Goal: Task Accomplishment & Management: Use online tool/utility

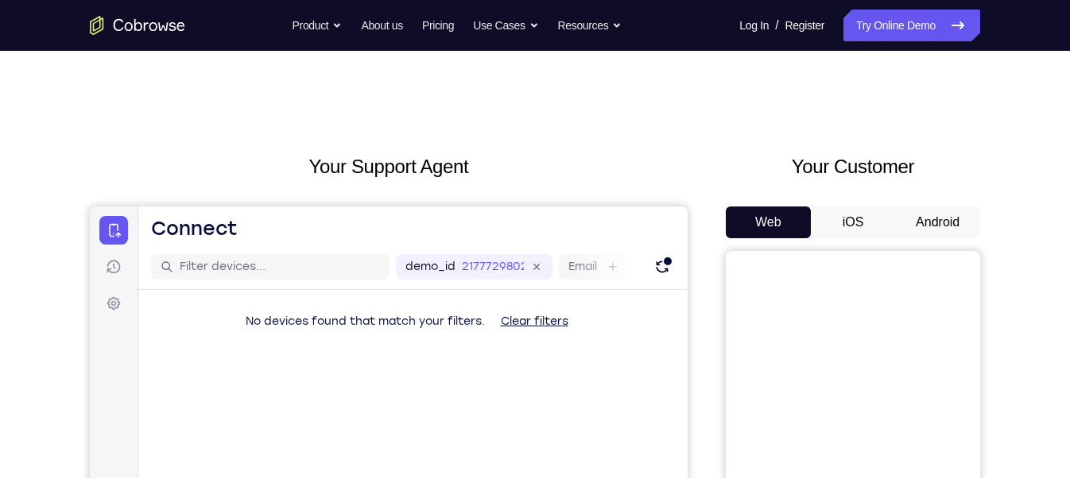
click at [941, 223] on button "Android" at bounding box center [937, 223] width 85 height 32
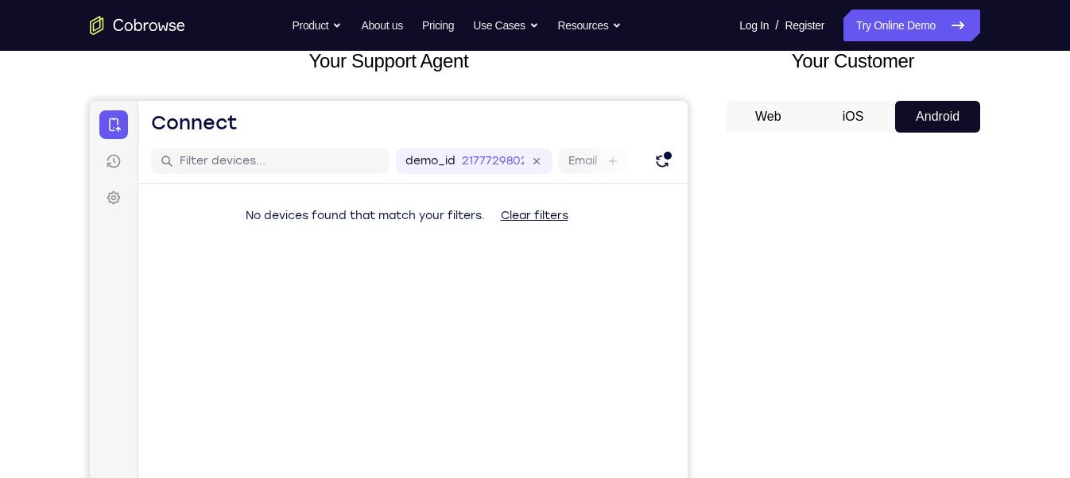
scroll to position [252, 0]
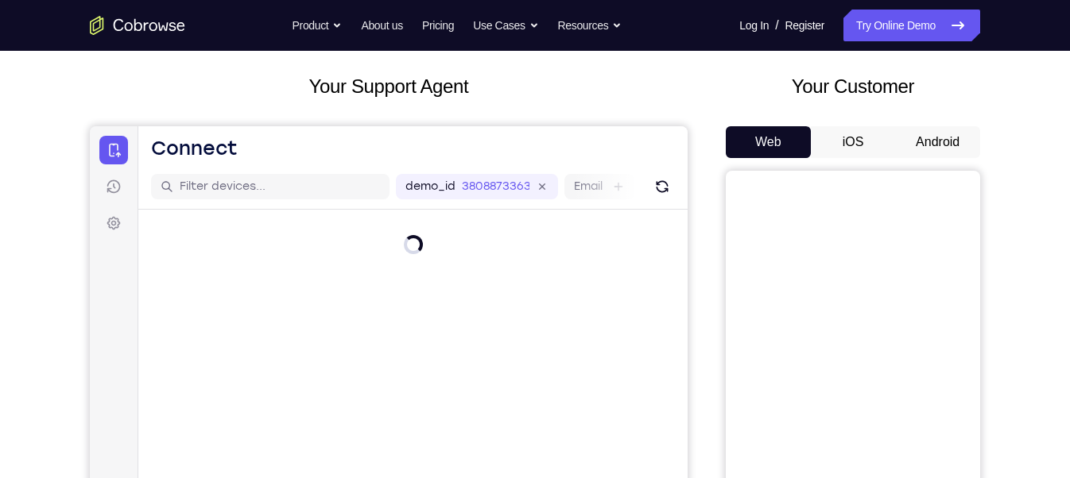
scroll to position [79, 0]
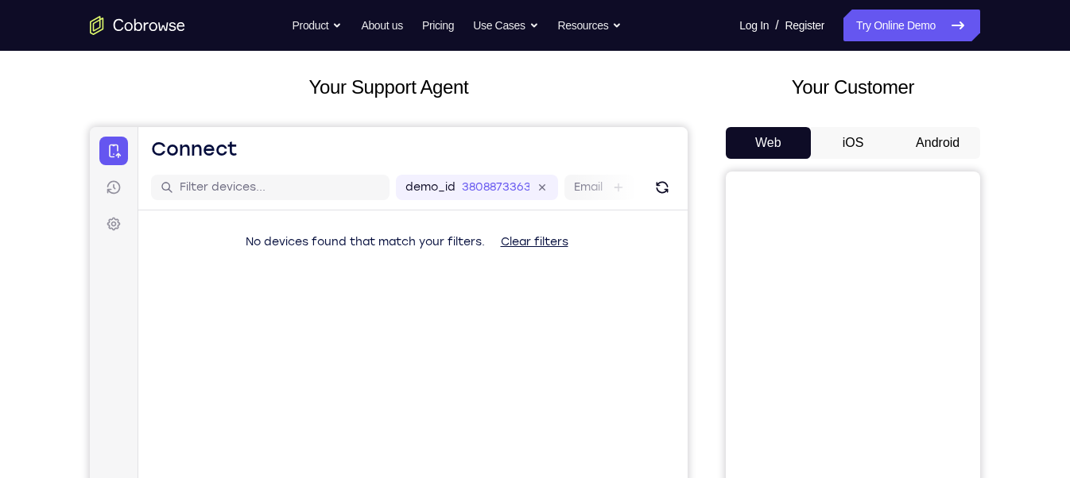
click at [970, 153] on button "Android" at bounding box center [937, 143] width 85 height 32
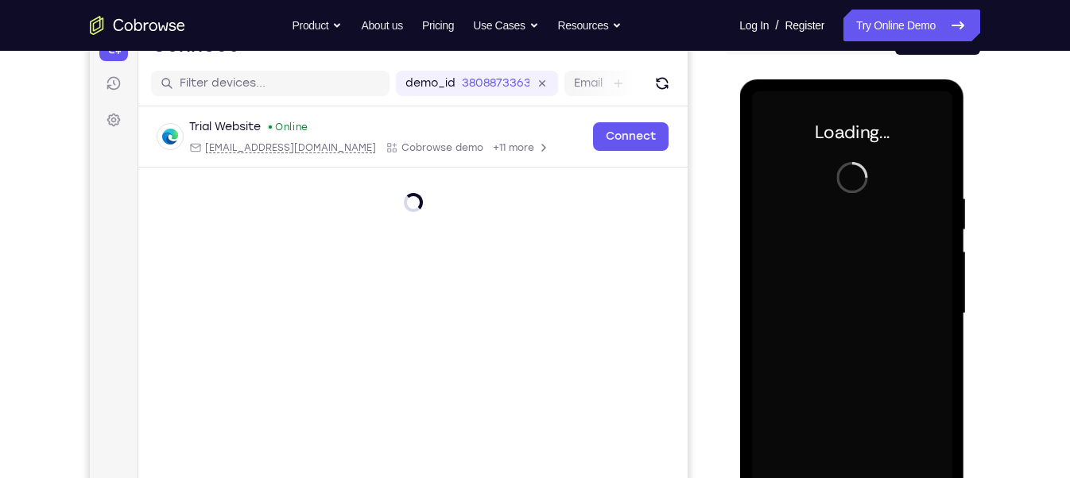
scroll to position [0, 0]
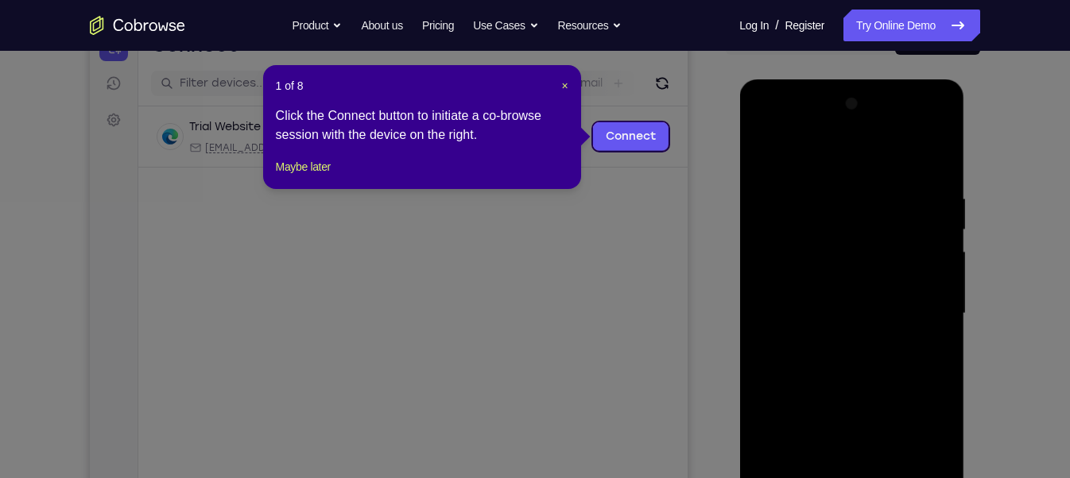
click at [564, 94] on div "1 of 8 × Click the Connect button to initiate a co-browse session with the devi…" at bounding box center [422, 127] width 318 height 124
click at [565, 83] on span "×" at bounding box center [564, 85] width 6 height 13
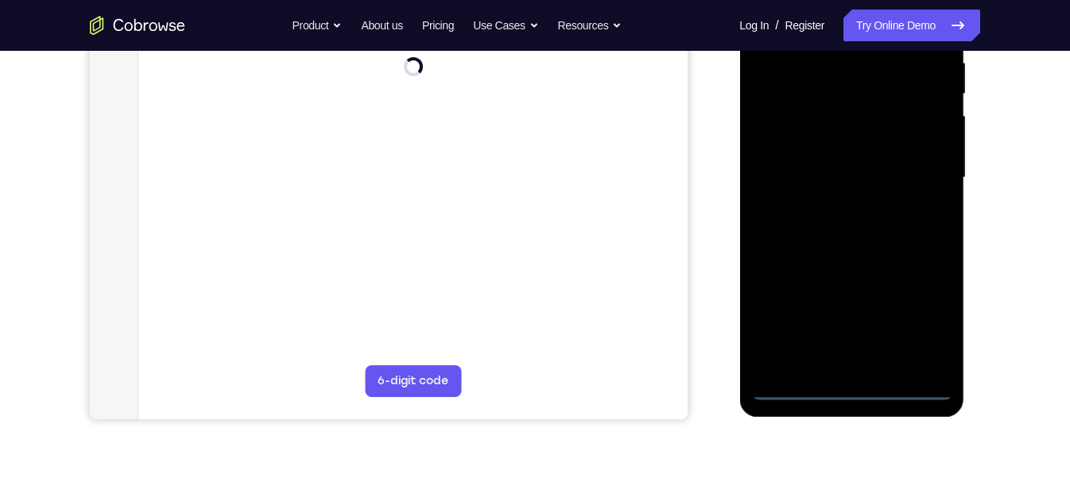
scroll to position [324, 0]
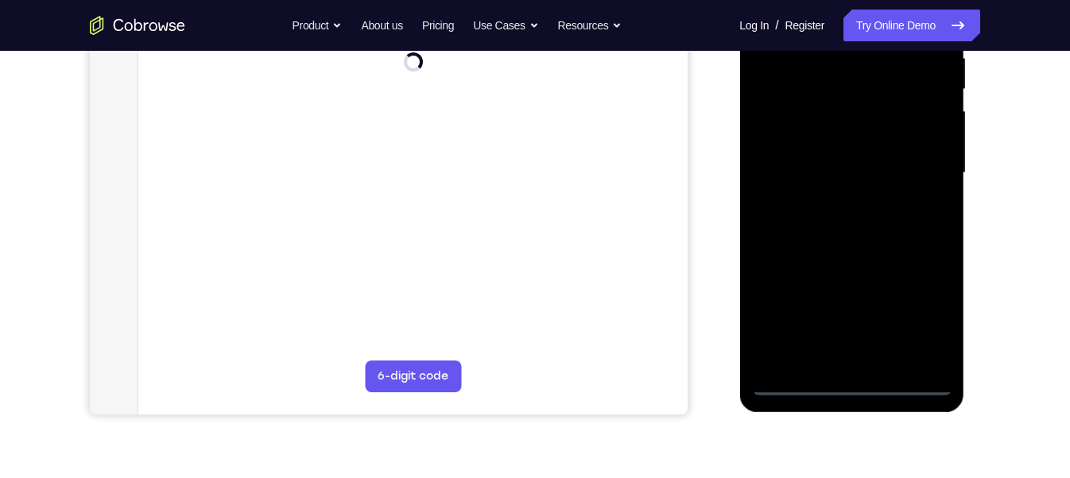
click at [853, 387] on div at bounding box center [851, 173] width 200 height 445
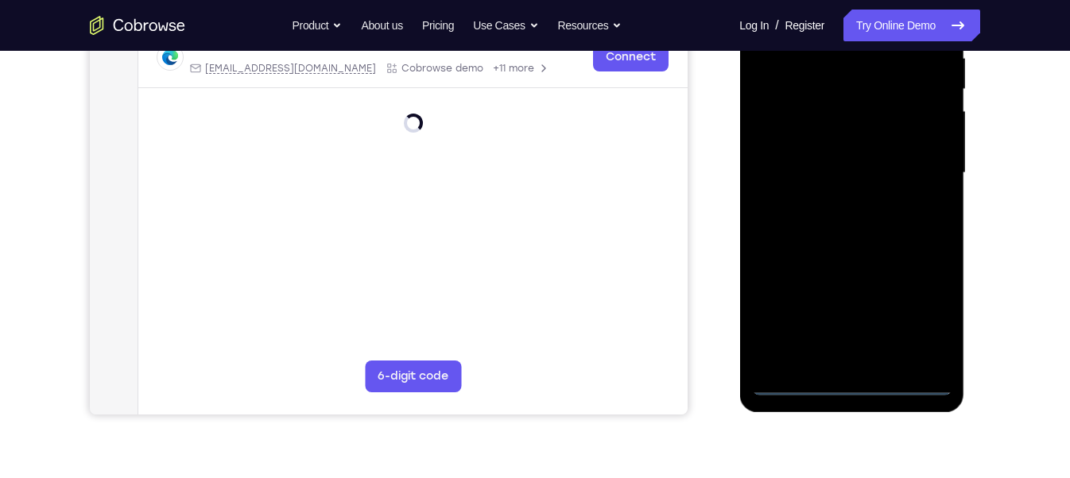
click at [853, 387] on div at bounding box center [851, 173] width 200 height 445
click at [919, 324] on div at bounding box center [851, 173] width 200 height 445
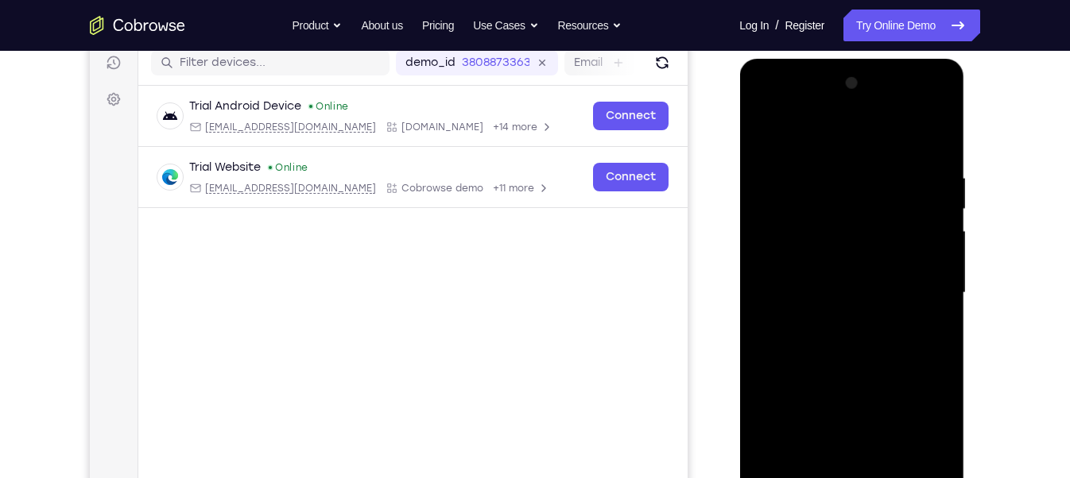
scroll to position [194, 0]
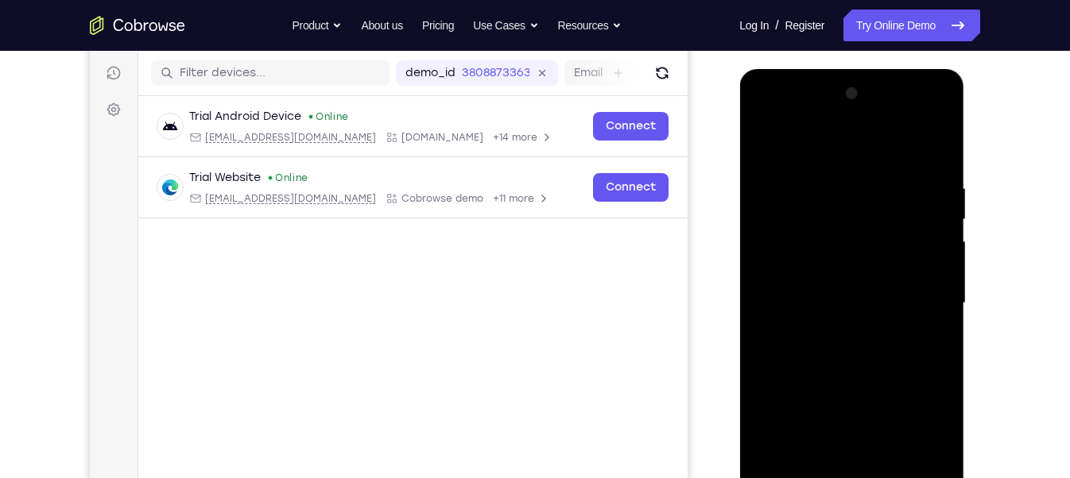
click at [768, 118] on div at bounding box center [851, 303] width 200 height 445
click at [920, 304] on div at bounding box center [851, 303] width 200 height 445
click at [828, 326] on div at bounding box center [851, 303] width 200 height 445
click at [839, 281] on div at bounding box center [851, 303] width 200 height 445
click at [827, 277] on div at bounding box center [851, 303] width 200 height 445
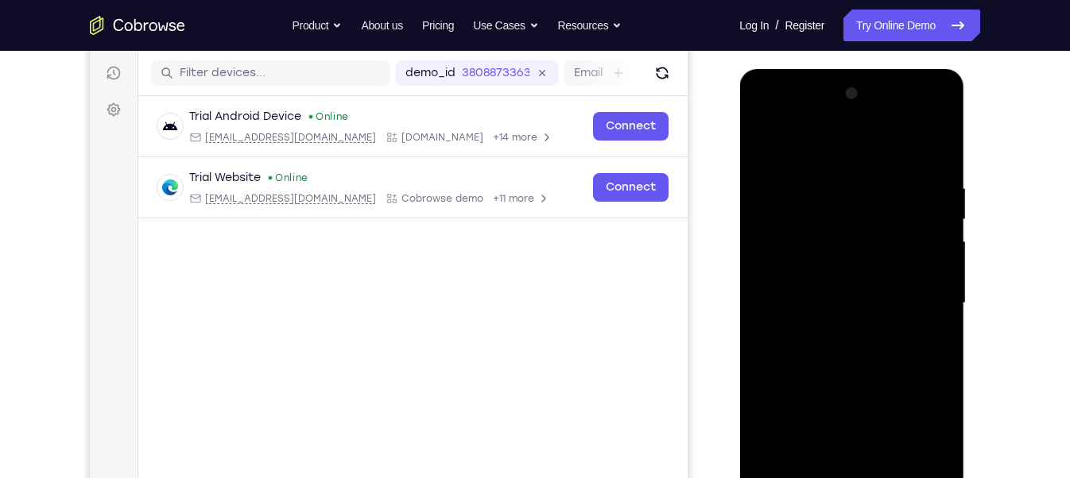
click at [833, 303] on div at bounding box center [851, 303] width 200 height 445
click at [880, 358] on div at bounding box center [851, 303] width 200 height 445
click at [878, 362] on div at bounding box center [851, 303] width 200 height 445
click at [862, 358] on div at bounding box center [851, 303] width 200 height 445
click at [882, 377] on div at bounding box center [851, 303] width 200 height 445
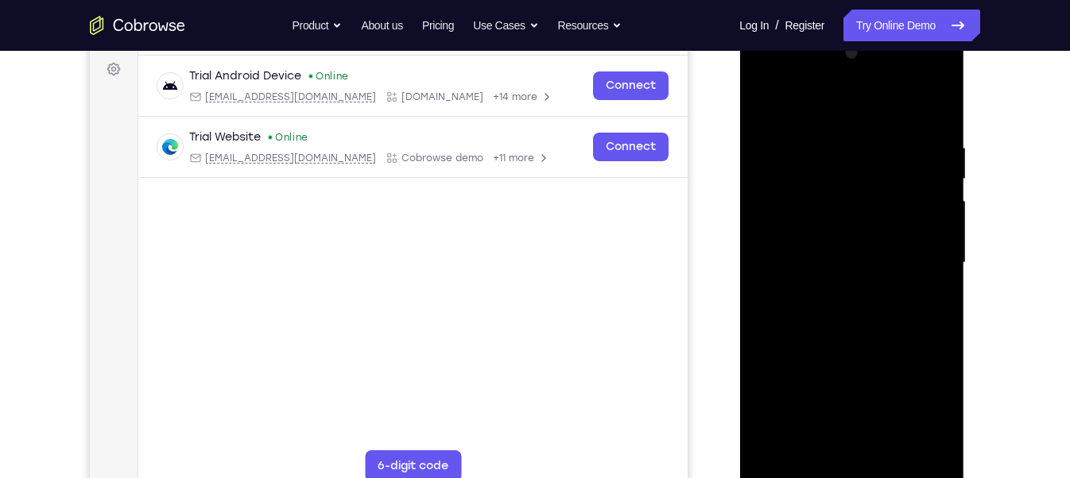
scroll to position [236, 0]
click at [939, 335] on div at bounding box center [851, 261] width 200 height 445
click at [856, 342] on div at bounding box center [851, 261] width 200 height 445
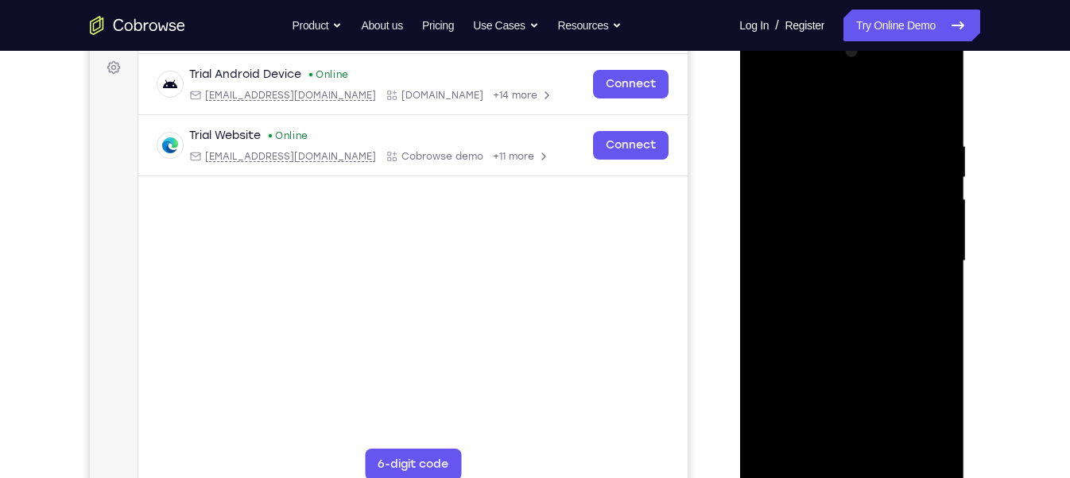
click at [890, 448] on div at bounding box center [851, 261] width 200 height 445
click at [892, 446] on div at bounding box center [851, 261] width 200 height 445
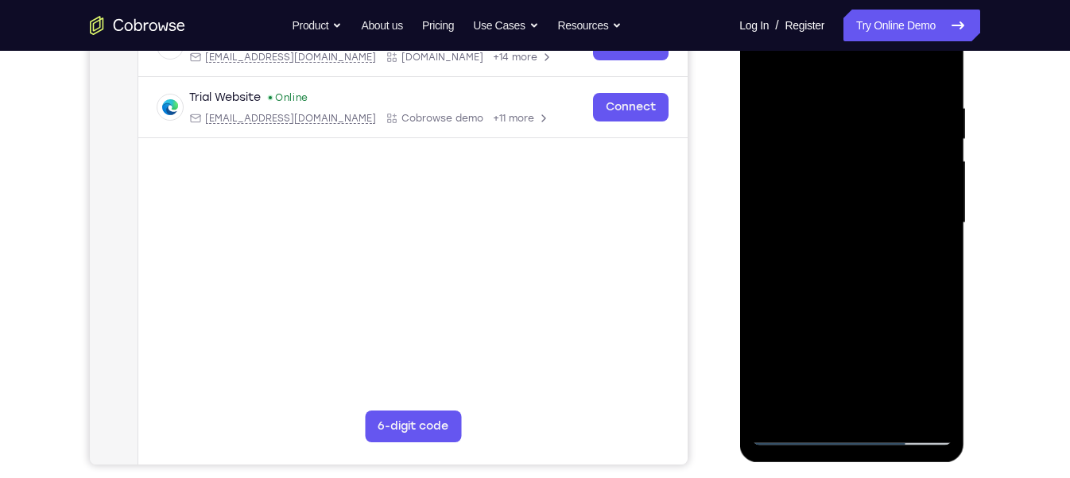
scroll to position [277, 0]
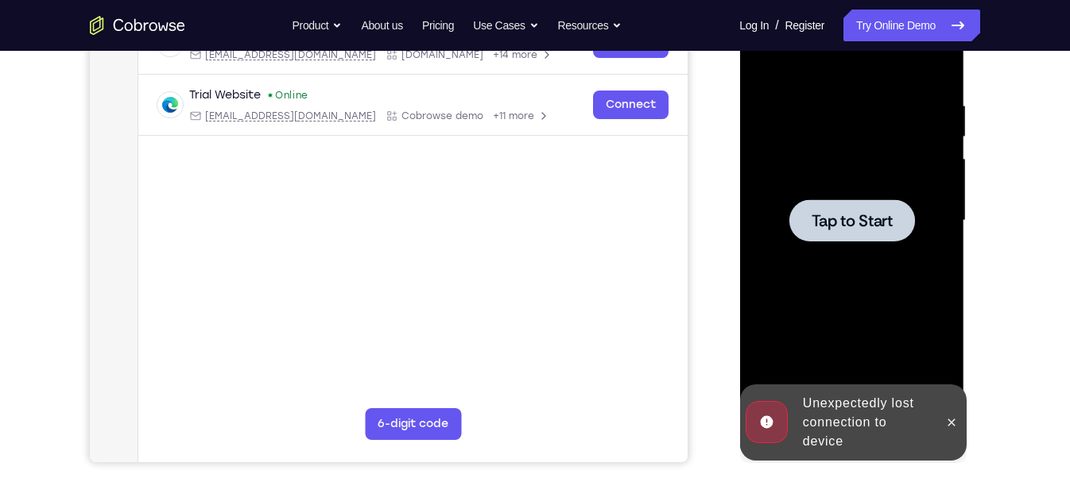
click at [877, 279] on div at bounding box center [851, 220] width 200 height 445
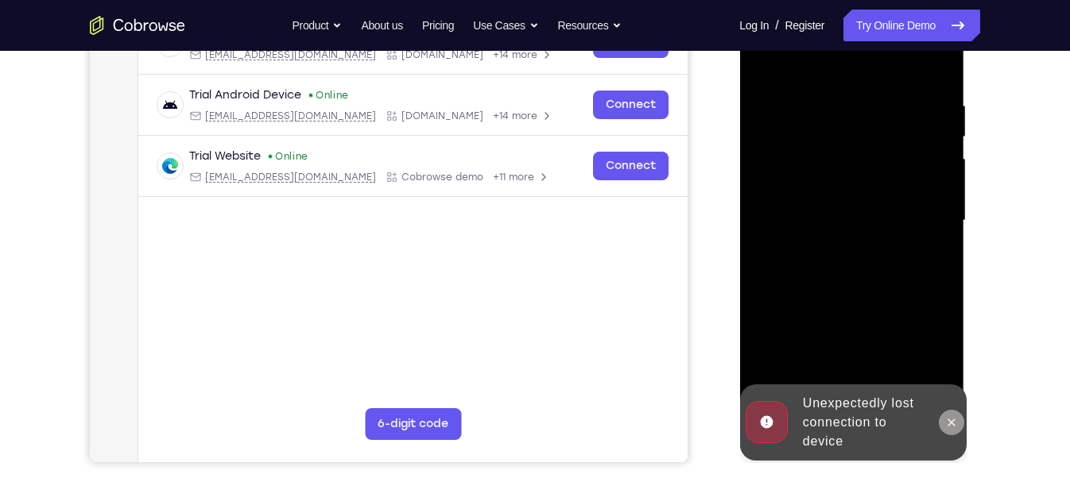
click at [955, 423] on icon at bounding box center [950, 422] width 13 height 13
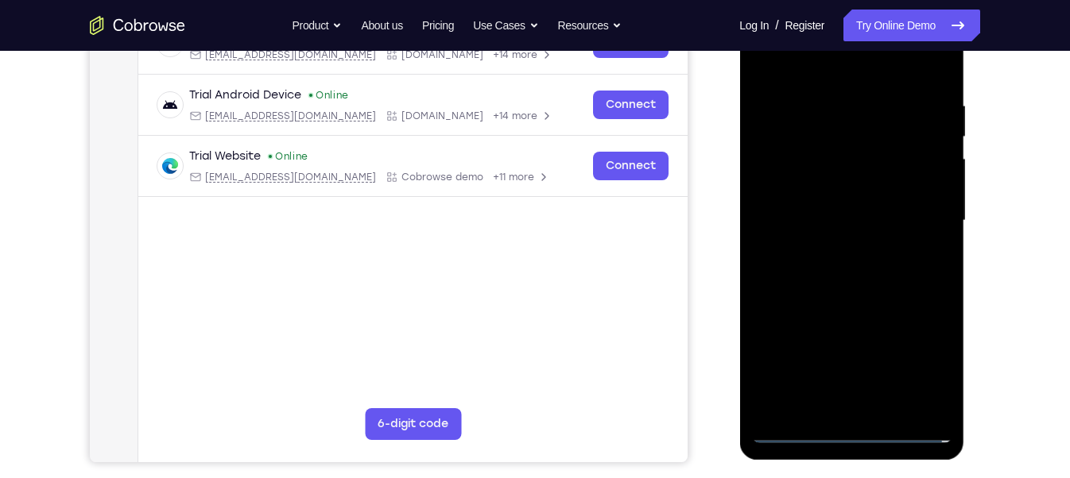
click at [846, 429] on div at bounding box center [851, 220] width 200 height 445
click at [926, 381] on div at bounding box center [851, 220] width 200 height 445
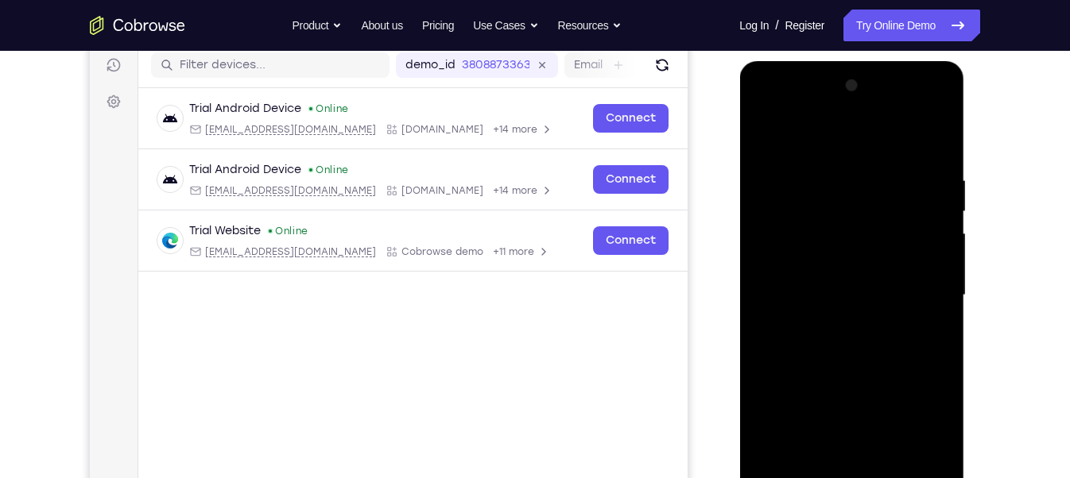
scroll to position [201, 0]
click at [765, 113] on div at bounding box center [851, 296] width 200 height 445
click at [923, 286] on div at bounding box center [851, 296] width 200 height 445
click at [831, 321] on div at bounding box center [851, 296] width 200 height 445
click at [838, 290] on div at bounding box center [851, 296] width 200 height 445
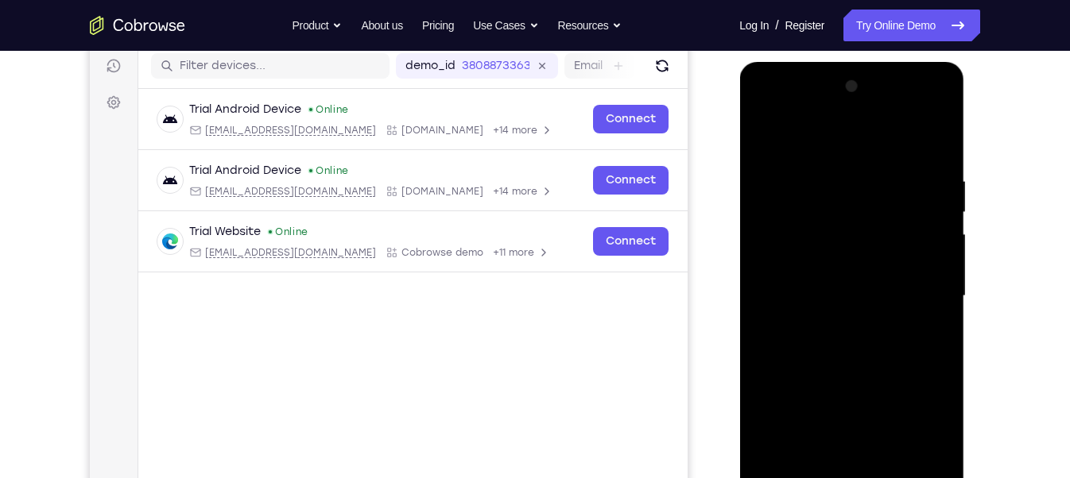
click at [846, 273] on div at bounding box center [851, 296] width 200 height 445
click at [851, 292] on div at bounding box center [851, 296] width 200 height 445
click at [855, 344] on div at bounding box center [851, 296] width 200 height 445
click at [871, 345] on div at bounding box center [851, 296] width 200 height 445
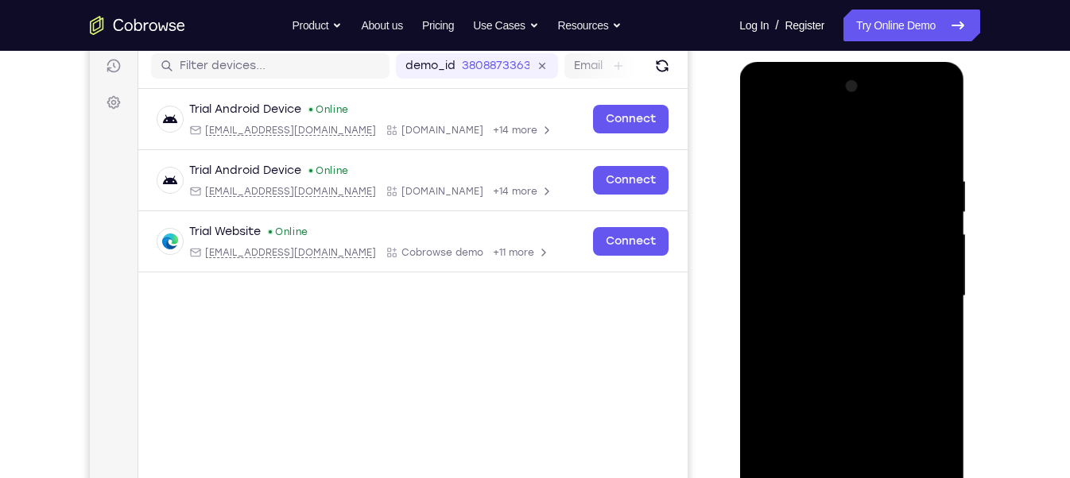
scroll to position [240, 0]
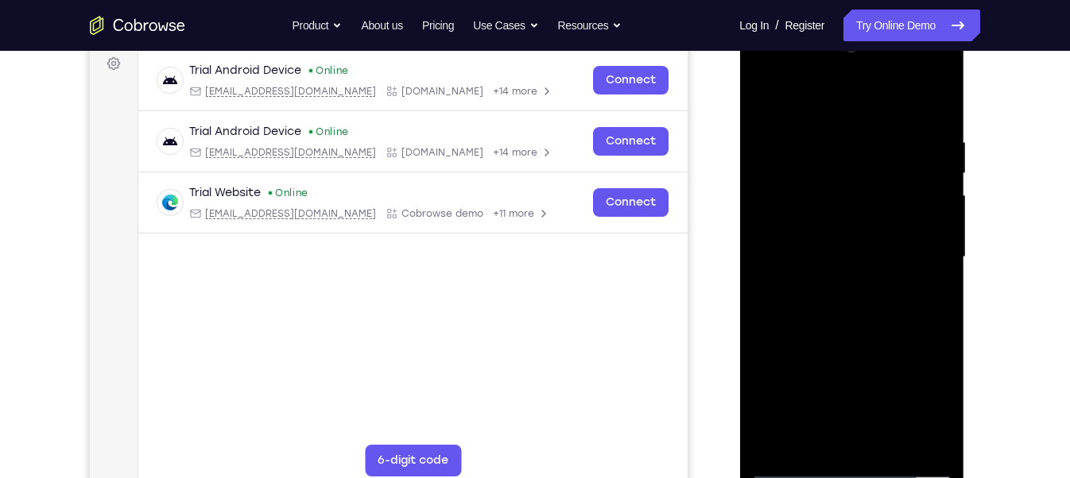
click at [871, 328] on div at bounding box center [851, 257] width 200 height 445
click at [819, 137] on div at bounding box center [851, 257] width 200 height 445
click at [930, 225] on div at bounding box center [851, 257] width 200 height 445
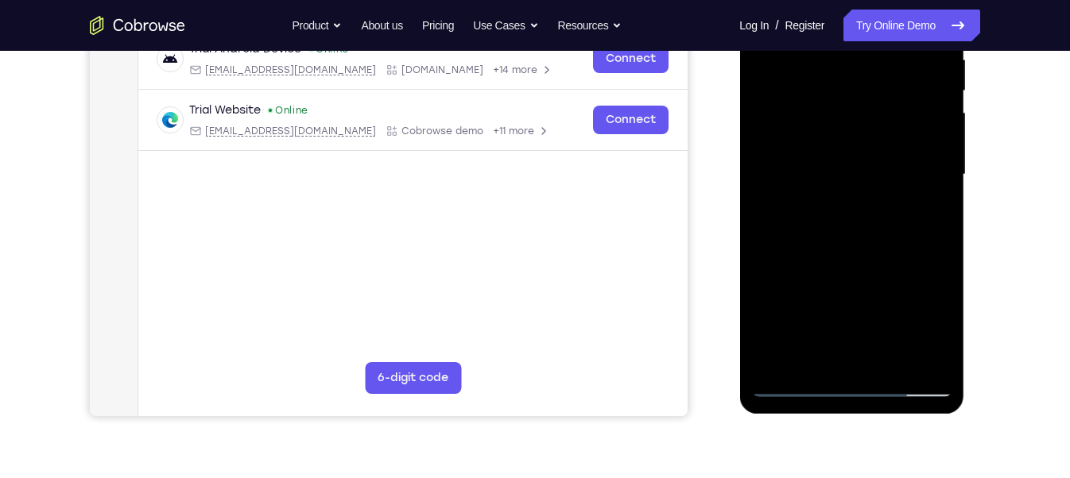
scroll to position [324, 0]
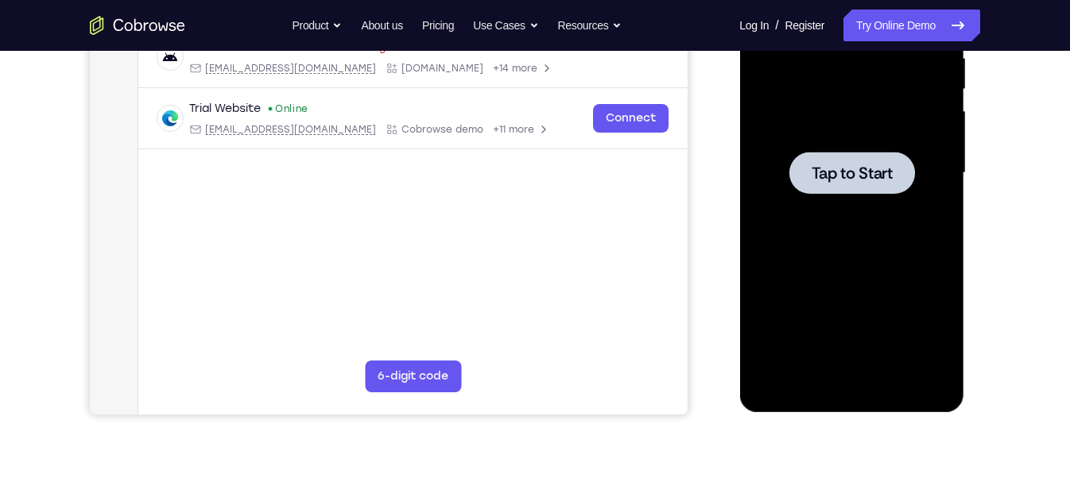
click at [823, 176] on span "Tap to Start" at bounding box center [851, 173] width 81 height 16
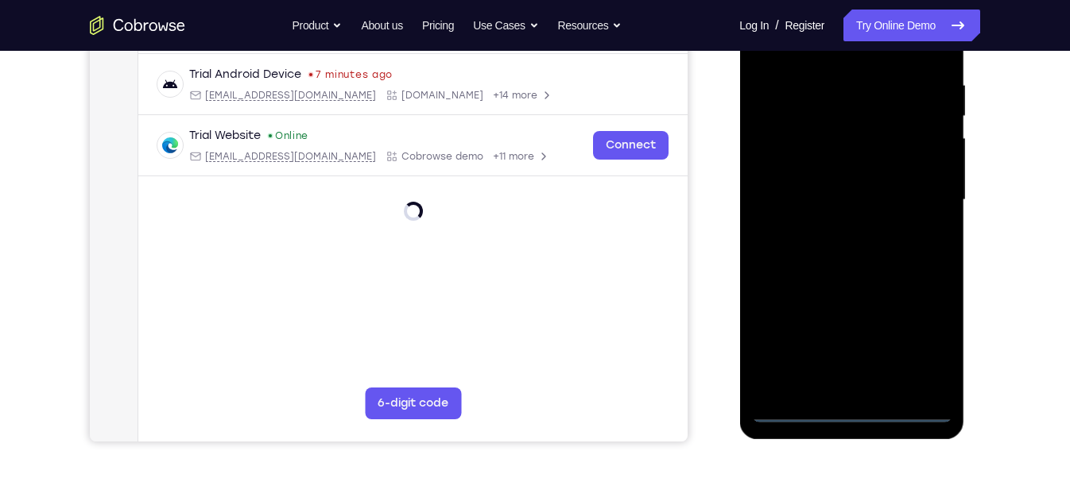
scroll to position [300, 0]
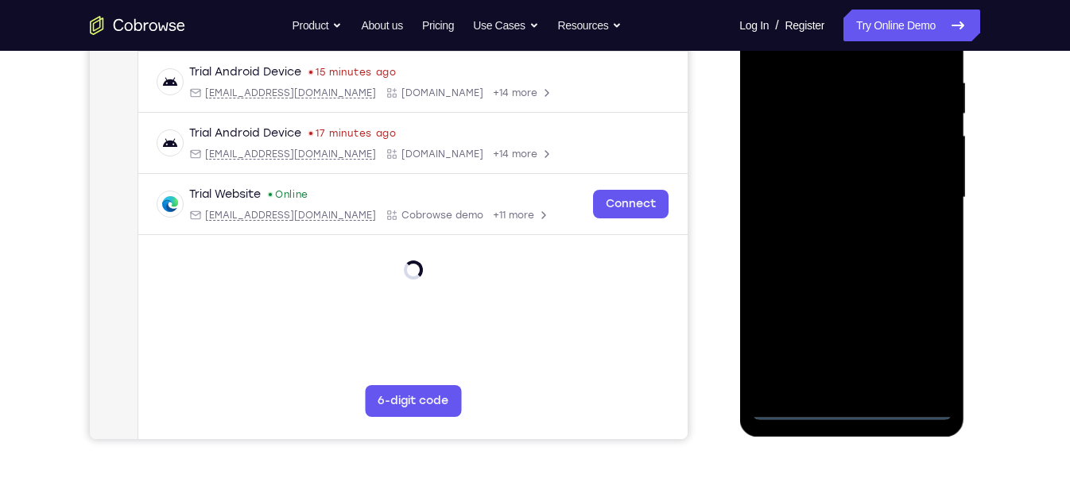
click at [850, 407] on div at bounding box center [851, 197] width 200 height 445
click at [926, 330] on div at bounding box center [851, 197] width 200 height 445
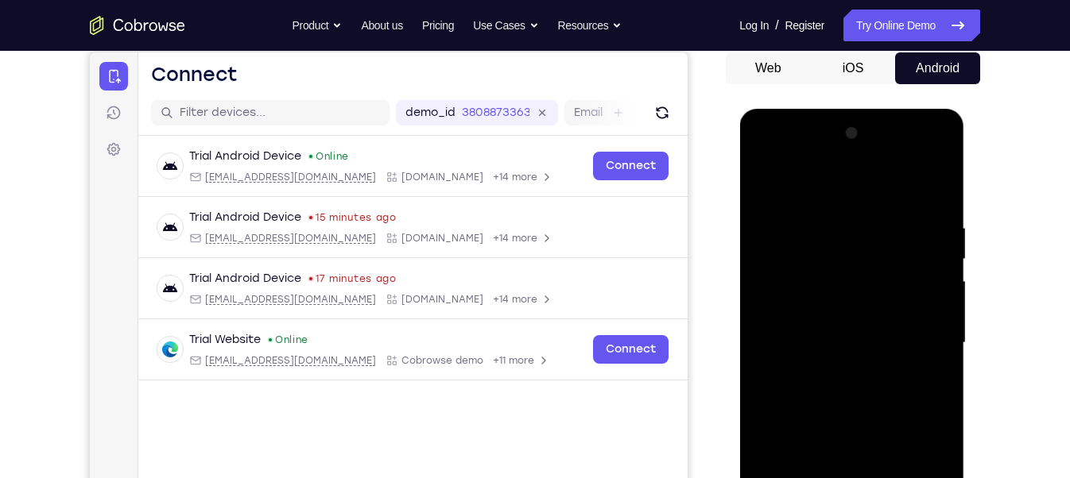
scroll to position [152, 0]
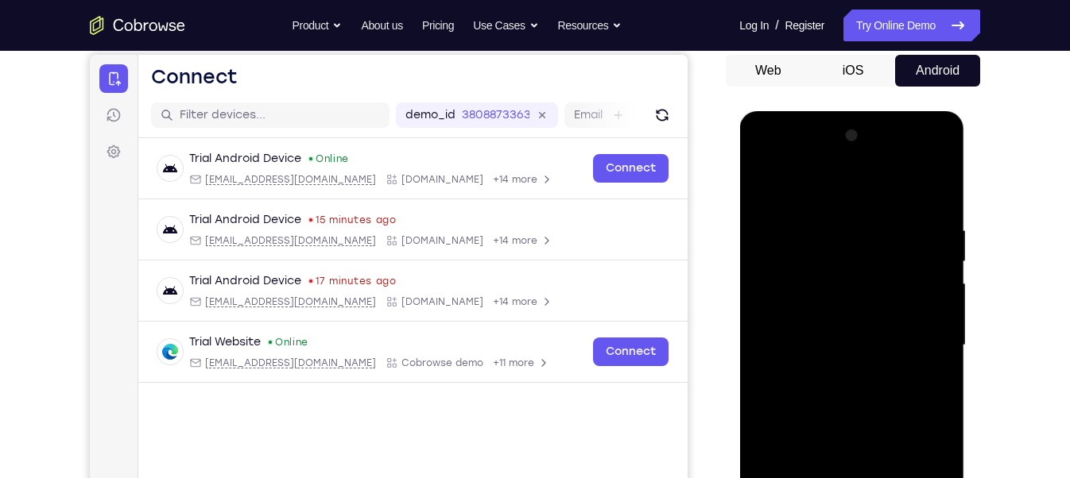
click at [764, 162] on div at bounding box center [851, 345] width 200 height 445
click at [909, 339] on div at bounding box center [851, 345] width 200 height 445
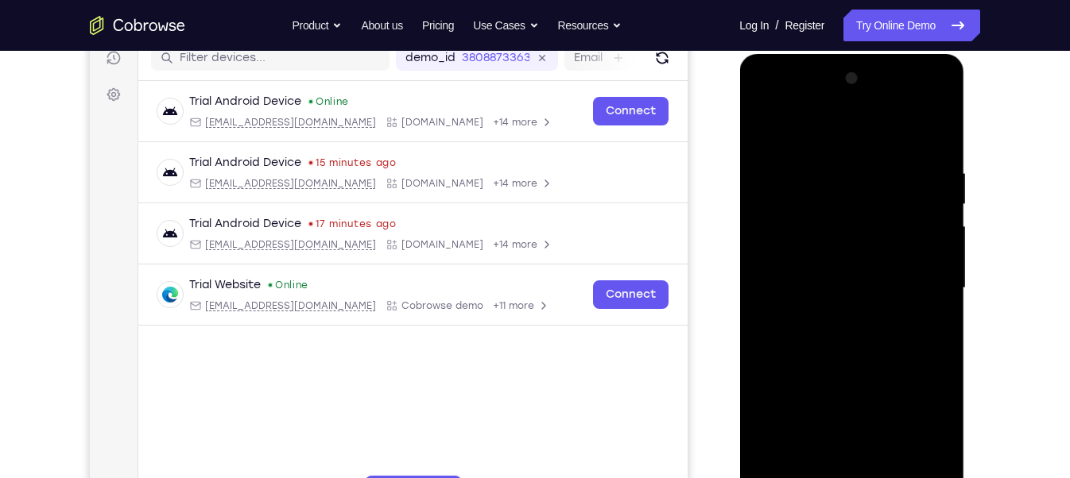
scroll to position [239, 0]
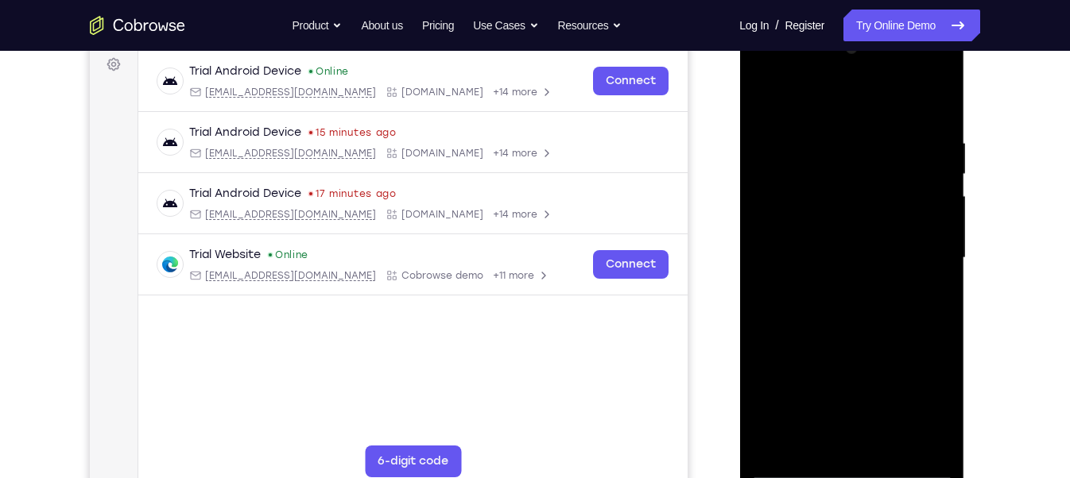
click at [834, 287] on div at bounding box center [851, 258] width 200 height 445
click at [842, 242] on div at bounding box center [851, 258] width 200 height 445
click at [851, 228] on div at bounding box center [851, 258] width 200 height 445
click at [855, 267] on div at bounding box center [851, 258] width 200 height 445
click at [862, 261] on div at bounding box center [851, 258] width 200 height 445
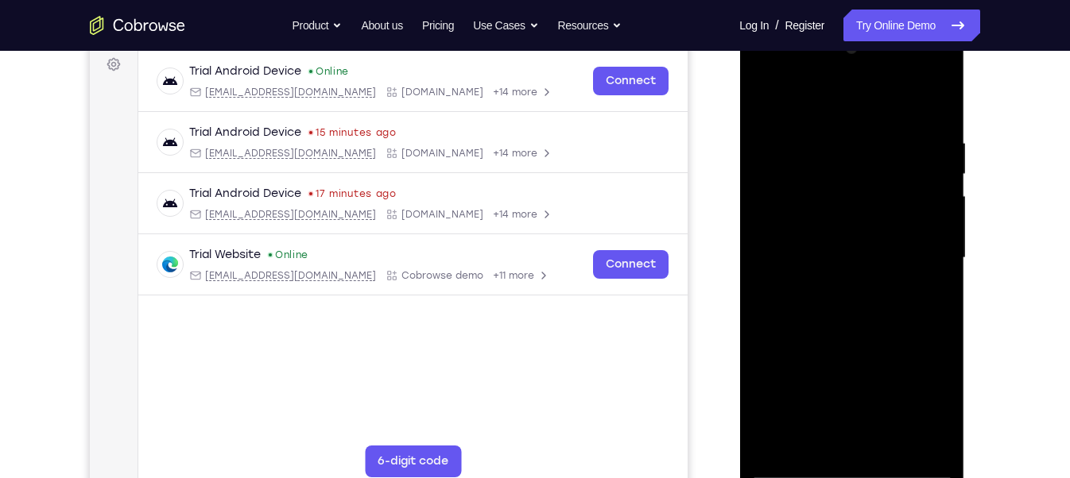
click at [858, 306] on div at bounding box center [851, 258] width 200 height 445
click at [853, 319] on div at bounding box center [851, 258] width 200 height 445
click at [862, 310] on div at bounding box center [851, 258] width 200 height 445
click at [902, 273] on div at bounding box center [851, 258] width 200 height 445
click at [894, 258] on div at bounding box center [851, 258] width 200 height 445
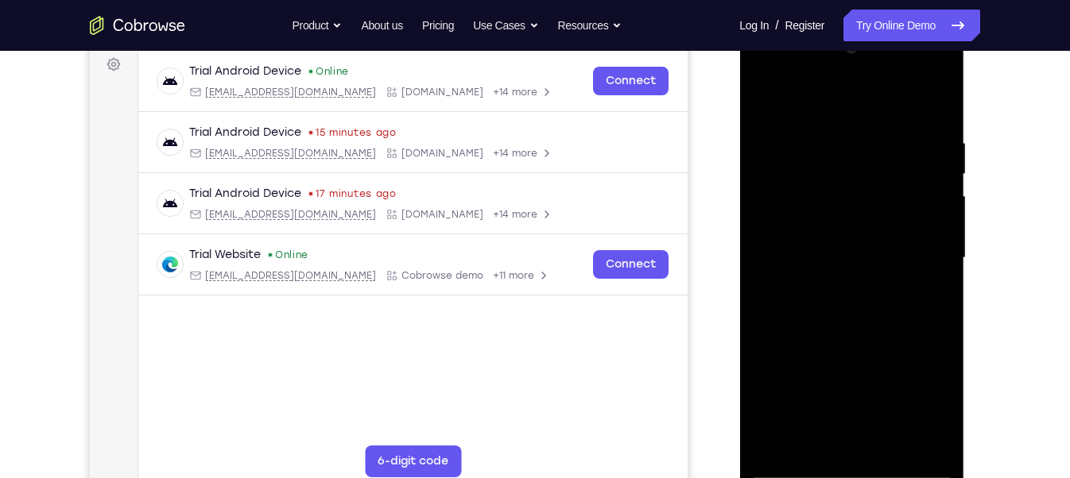
click at [831, 320] on div at bounding box center [851, 258] width 200 height 445
click at [833, 141] on div at bounding box center [851, 258] width 200 height 445
drag, startPoint x: 857, startPoint y: 105, endPoint x: 843, endPoint y: 52, distance: 54.9
click at [843, 52] on div at bounding box center [851, 258] width 200 height 445
click at [928, 223] on div at bounding box center [851, 258] width 200 height 445
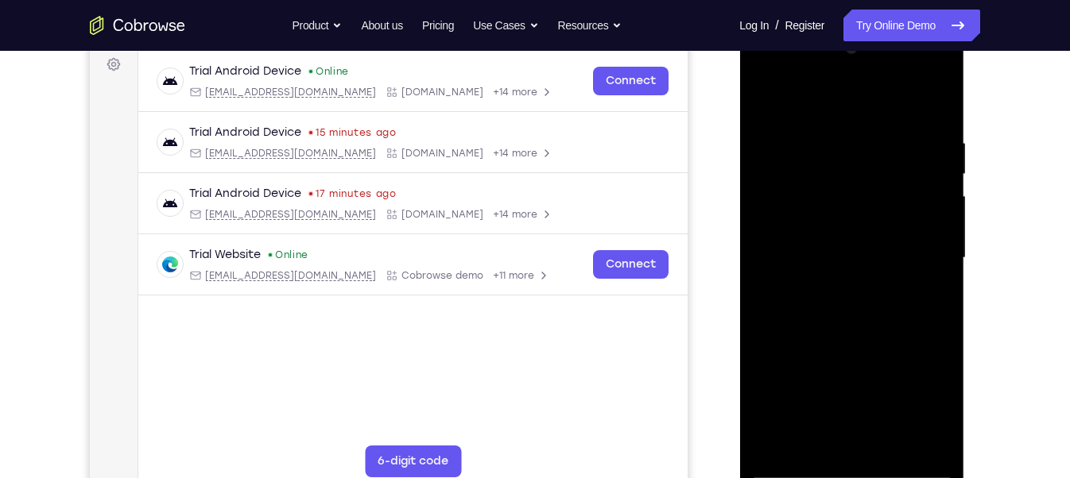
click at [914, 438] on div at bounding box center [851, 258] width 200 height 445
click at [931, 216] on div at bounding box center [851, 258] width 200 height 445
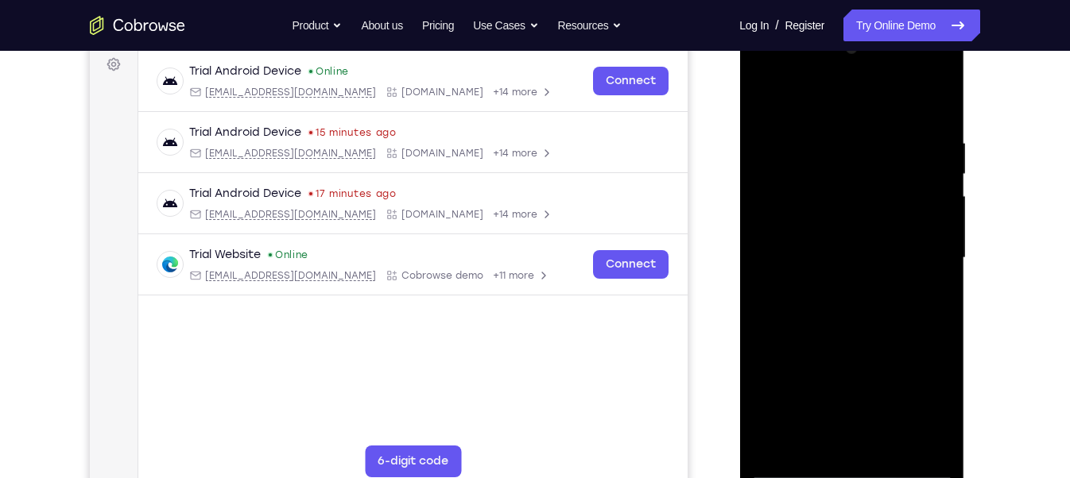
drag, startPoint x: 938, startPoint y: 243, endPoint x: 835, endPoint y: 247, distance: 103.4
click at [835, 247] on div at bounding box center [851, 258] width 200 height 445
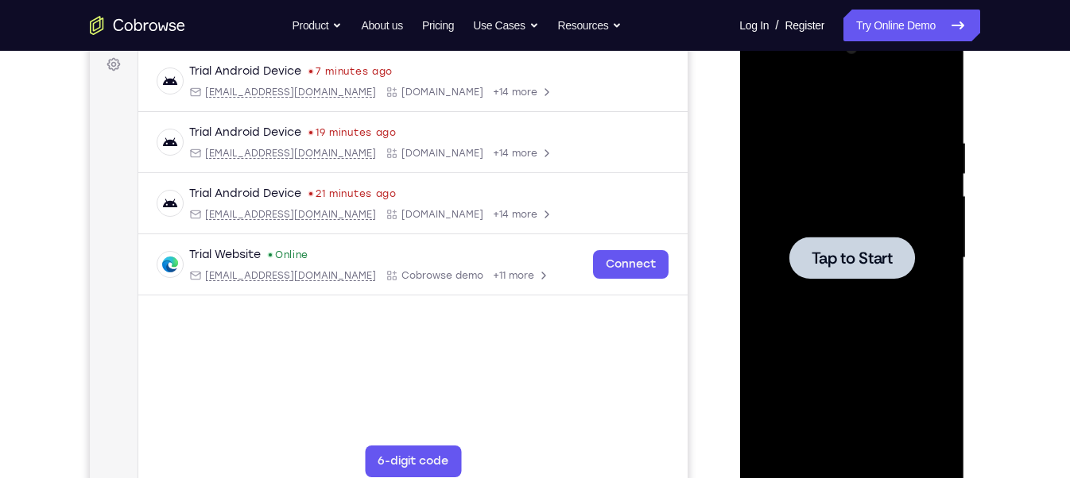
click at [802, 282] on div at bounding box center [851, 258] width 200 height 445
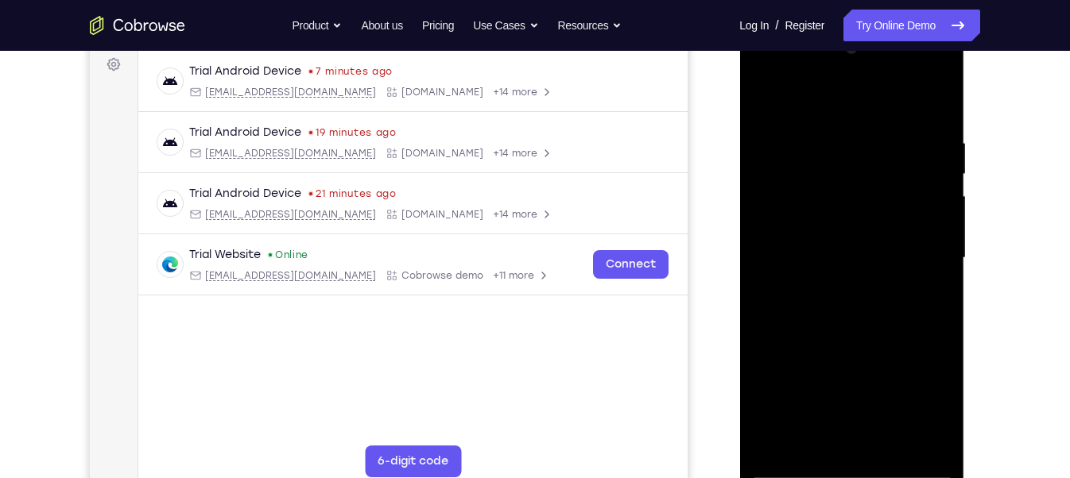
scroll to position [281, 0]
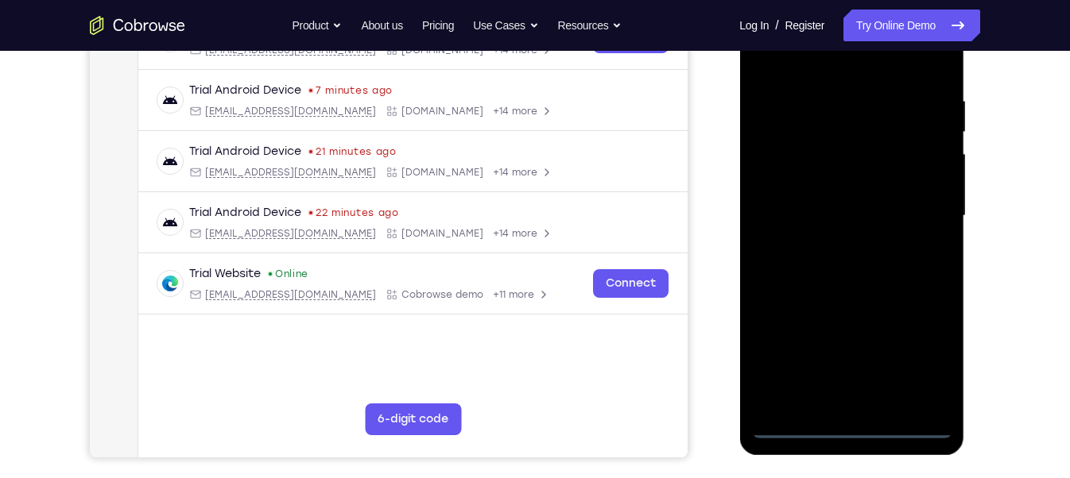
click at [854, 429] on div at bounding box center [851, 216] width 200 height 445
click at [919, 359] on div at bounding box center [851, 216] width 200 height 445
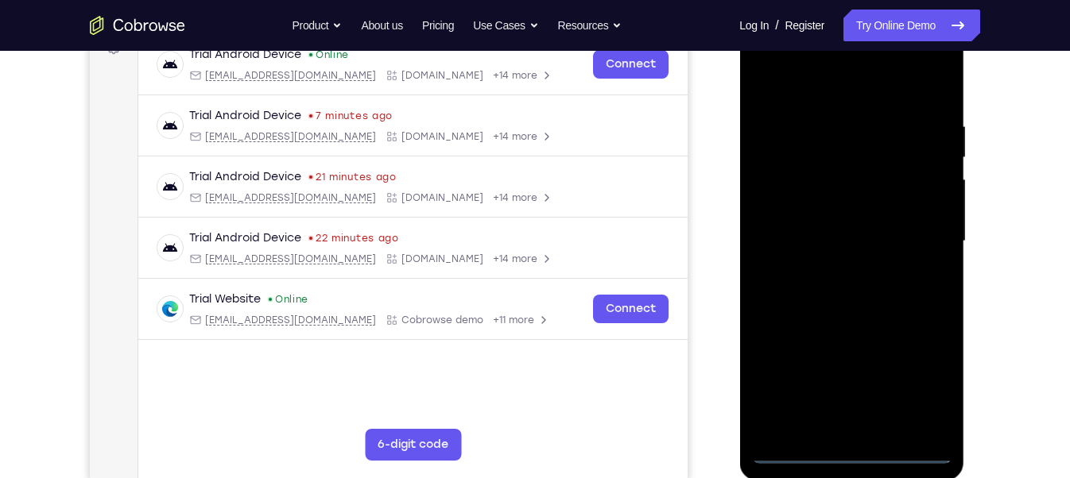
scroll to position [254, 0]
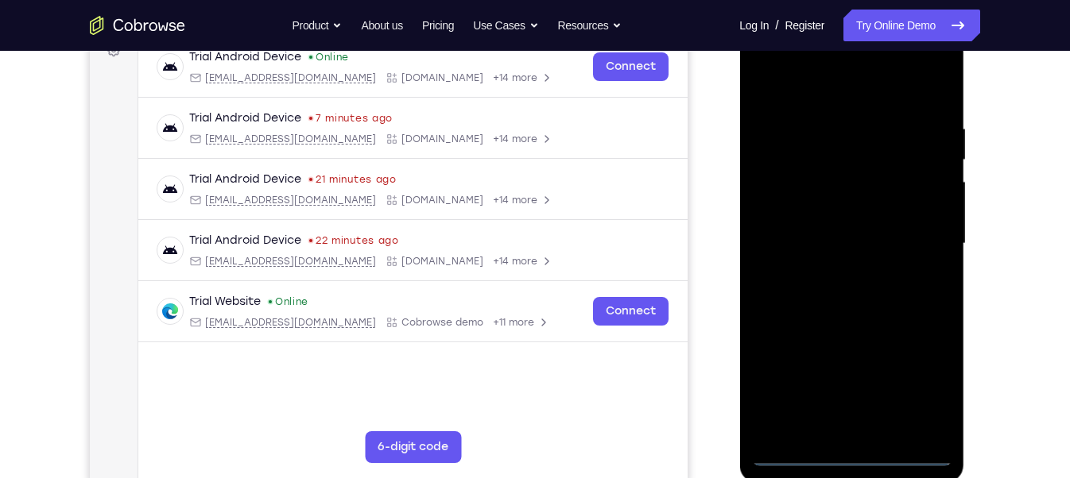
click at [844, 277] on div at bounding box center [851, 243] width 200 height 445
click at [769, 70] on div at bounding box center [851, 243] width 200 height 445
click at [920, 251] on div at bounding box center [851, 243] width 200 height 445
click at [831, 271] on div at bounding box center [851, 243] width 200 height 445
click at [799, 225] on div at bounding box center [851, 243] width 200 height 445
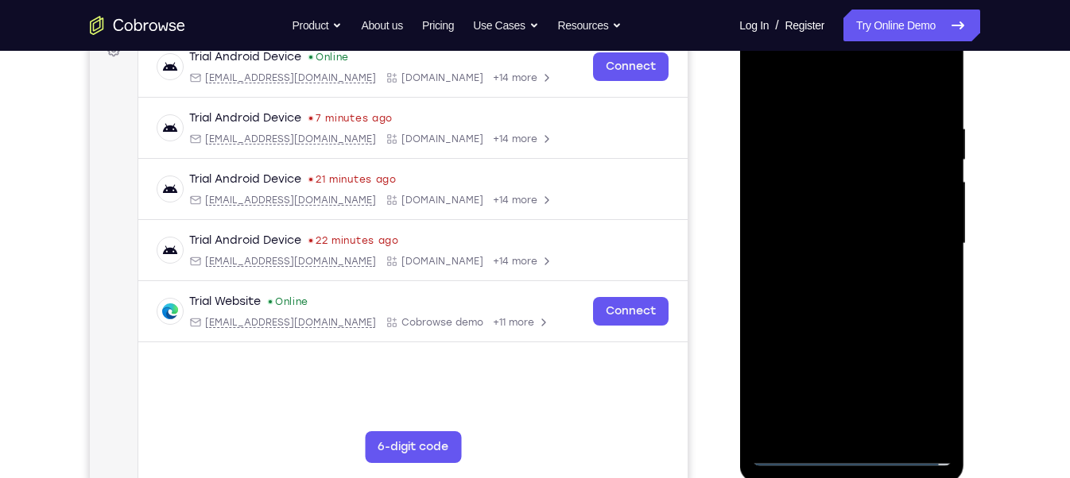
click at [820, 215] on div at bounding box center [851, 243] width 200 height 445
click at [832, 238] on div at bounding box center [851, 243] width 200 height 445
click at [857, 295] on div at bounding box center [851, 243] width 200 height 445
click at [858, 295] on div at bounding box center [851, 243] width 200 height 445
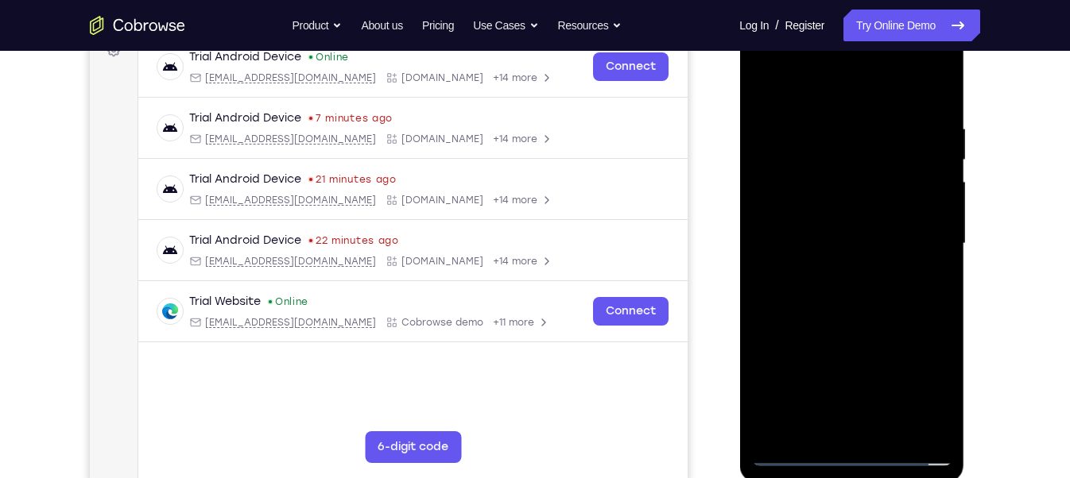
click at [837, 295] on div at bounding box center [851, 243] width 200 height 445
click at [866, 300] on div at bounding box center [851, 243] width 200 height 445
click at [866, 292] on div at bounding box center [851, 243] width 200 height 445
click at [874, 317] on div at bounding box center [851, 243] width 200 height 445
click at [895, 428] on div at bounding box center [851, 243] width 200 height 445
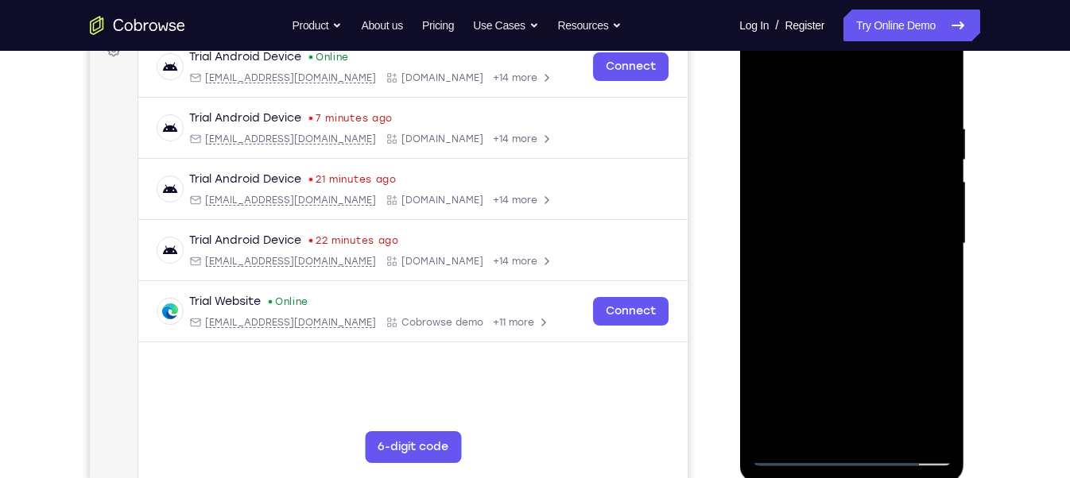
click at [889, 430] on div at bounding box center [851, 243] width 200 height 445
click at [889, 429] on div at bounding box center [851, 243] width 200 height 445
click at [877, 339] on div at bounding box center [851, 243] width 200 height 445
click at [876, 218] on div at bounding box center [851, 243] width 200 height 445
click at [763, 84] on div at bounding box center [851, 243] width 200 height 445
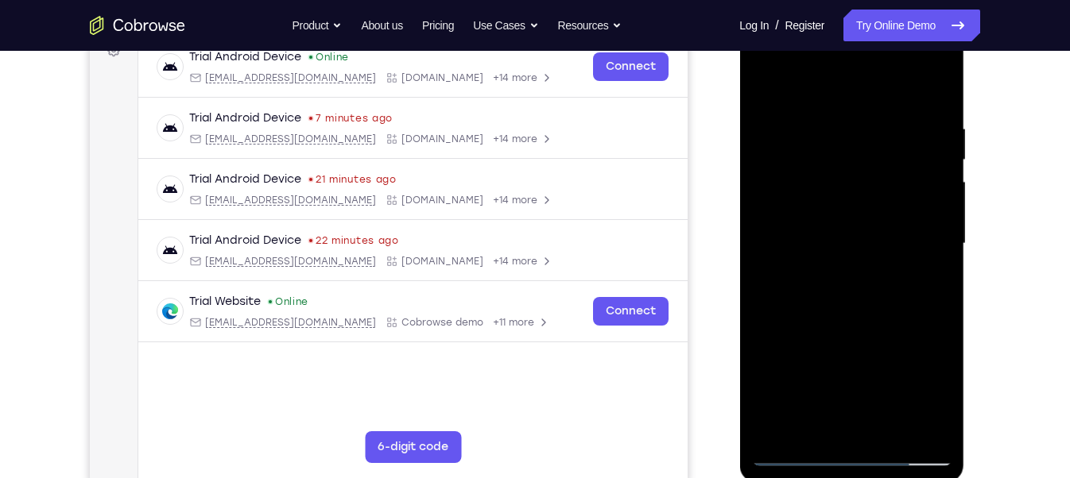
click at [763, 84] on div at bounding box center [851, 243] width 200 height 445
click at [769, 81] on div at bounding box center [851, 243] width 200 height 445
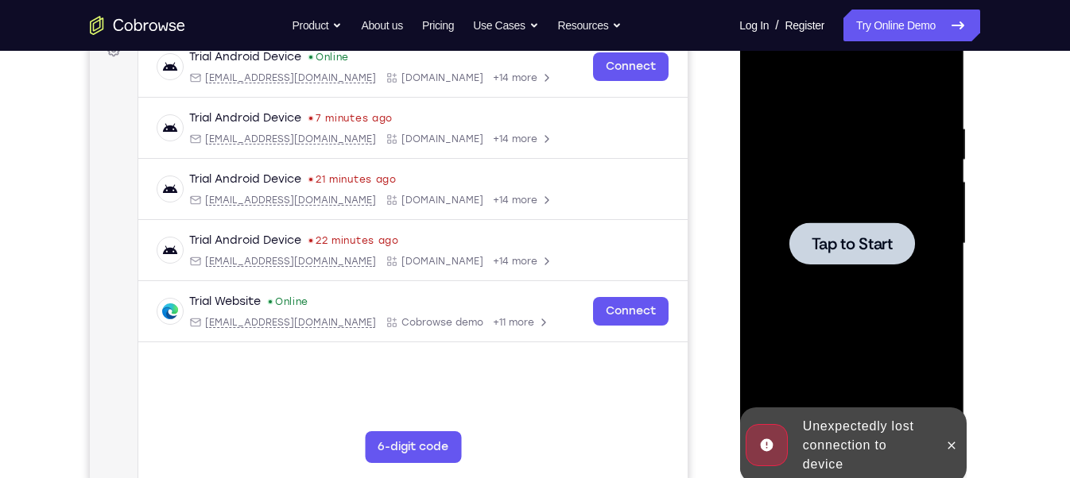
click at [773, 81] on div at bounding box center [851, 243] width 200 height 445
